Goal: Information Seeking & Learning: Learn about a topic

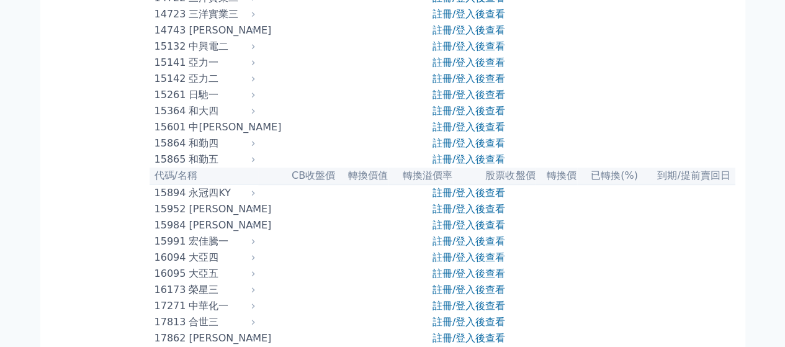
scroll to position [373, 0]
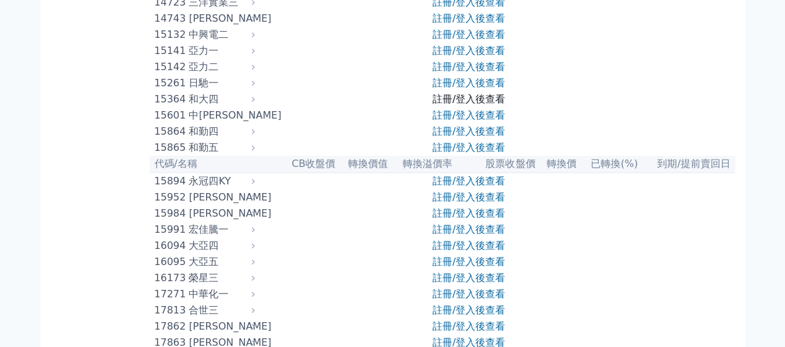
click at [455, 105] on link "註冊/登入後查看" at bounding box center [469, 99] width 73 height 12
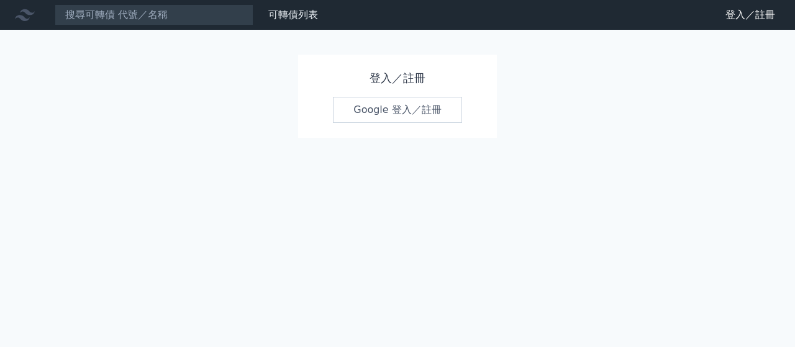
click at [389, 105] on link "Google 登入／註冊" at bounding box center [397, 110] width 129 height 26
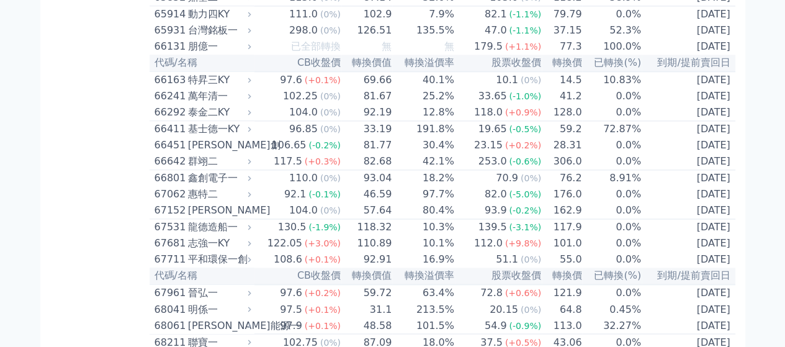
scroll to position [5526, 0]
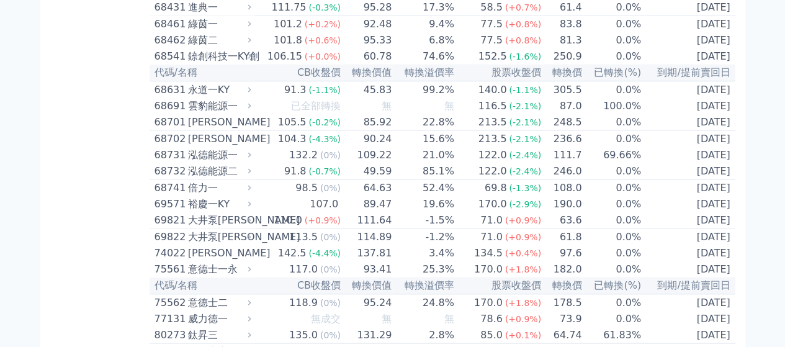
scroll to position [6023, 0]
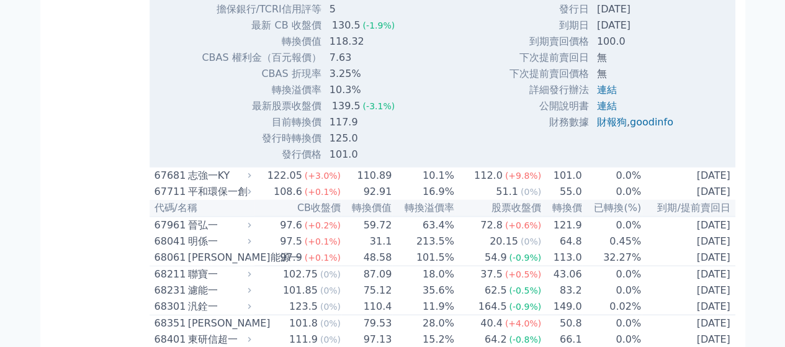
scroll to position [6085, 0]
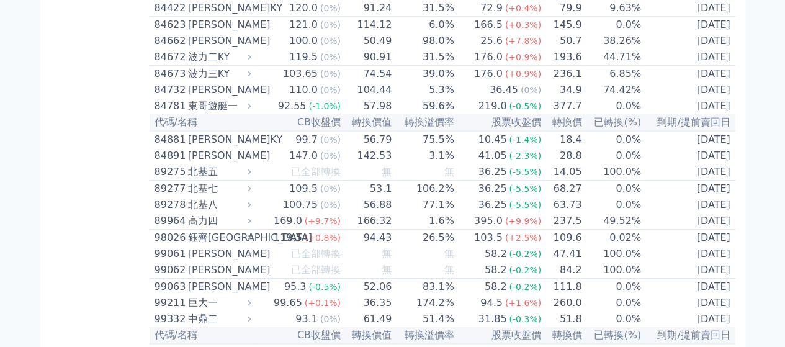
scroll to position [6830, 0]
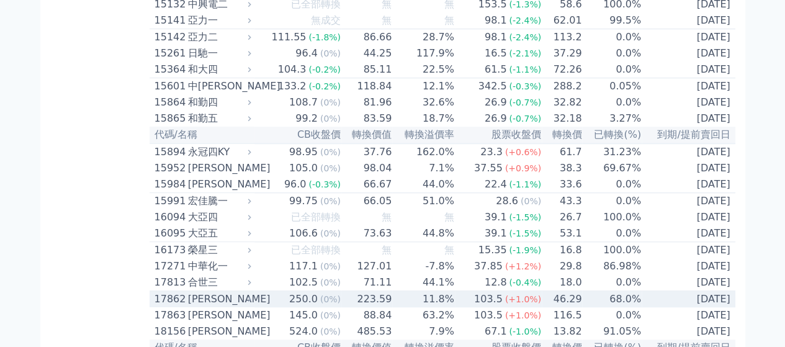
scroll to position [380, 0]
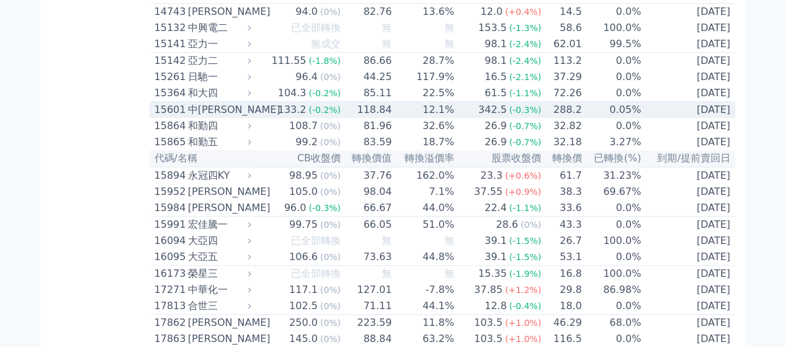
click at [246, 117] on div "中[PERSON_NAME]" at bounding box center [218, 109] width 61 height 15
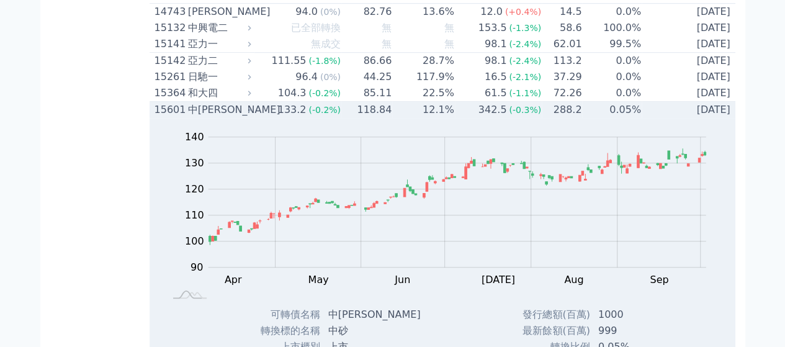
click at [251, 112] on icon at bounding box center [249, 109] width 3 height 5
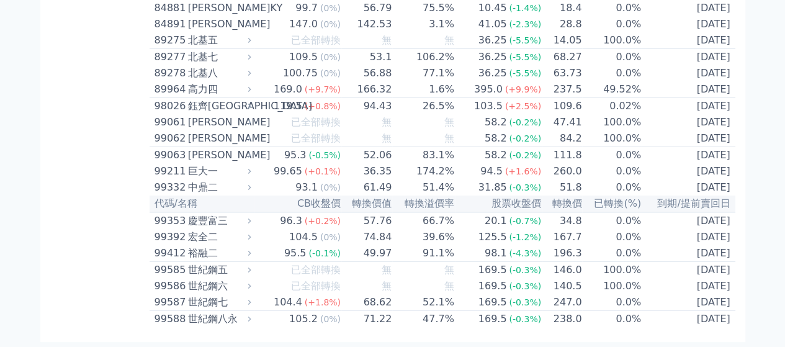
scroll to position [7458, 0]
drag, startPoint x: 153, startPoint y: 42, endPoint x: 739, endPoint y: 218, distance: 612.1
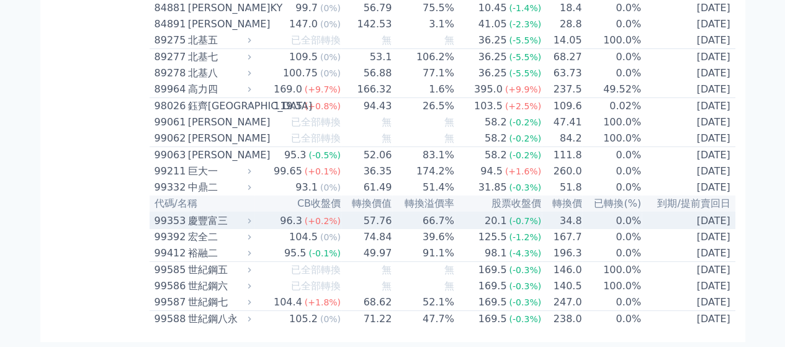
copy table
